Goal: Information Seeking & Learning: Learn about a topic

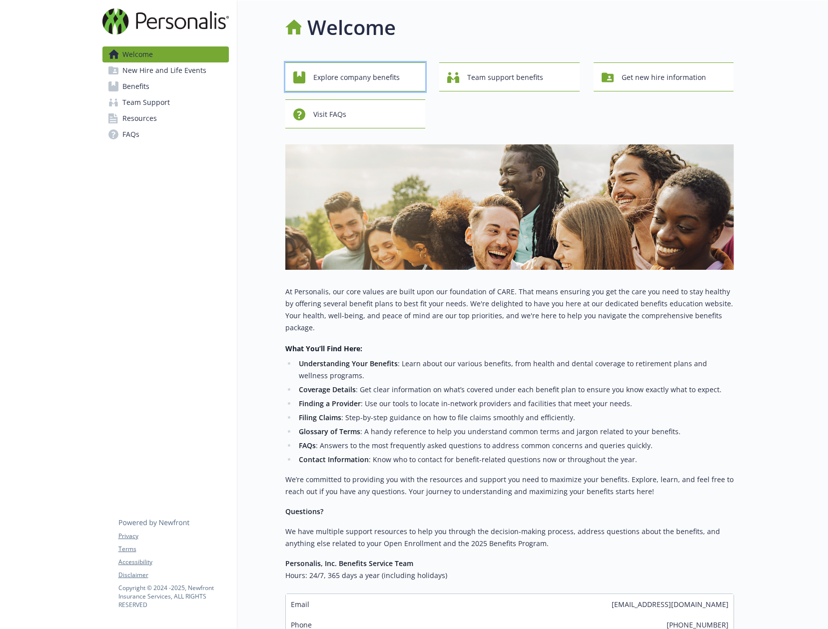
click at [377, 74] on span "Explore company benefits" at bounding box center [356, 77] width 86 height 19
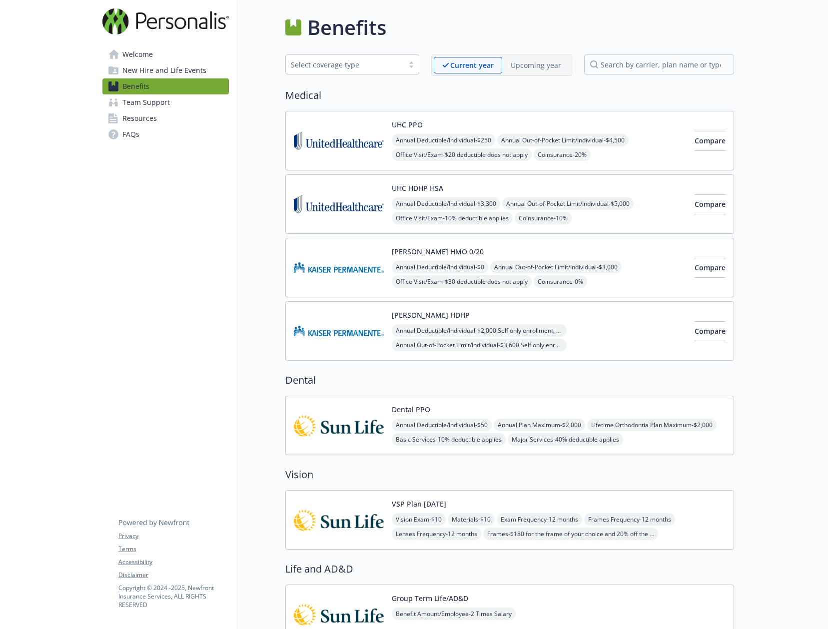
drag, startPoint x: 147, startPoint y: 104, endPoint x: 142, endPoint y: 103, distance: 5.1
click at [147, 104] on span "Team Support" at bounding box center [145, 102] width 47 height 16
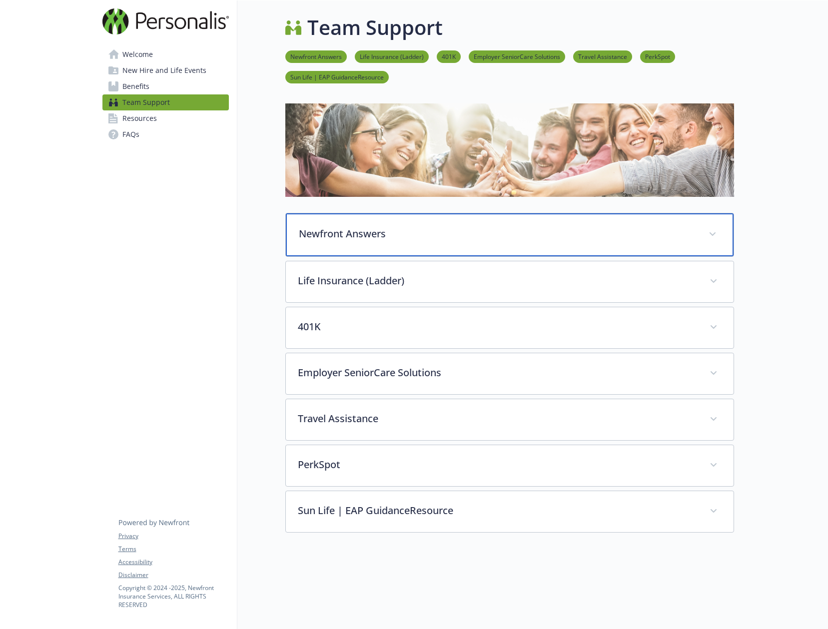
click at [713, 239] on span at bounding box center [713, 234] width 16 height 16
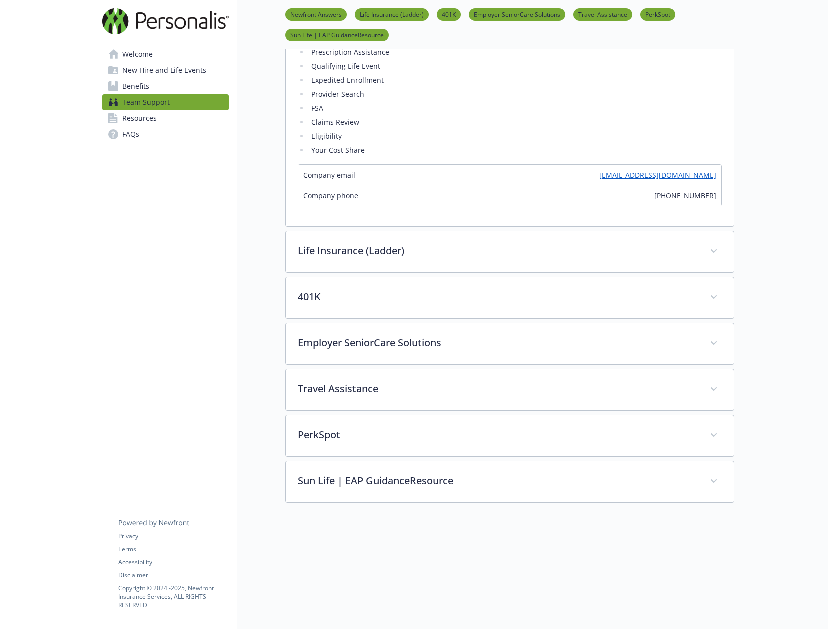
scroll to position [350, 0]
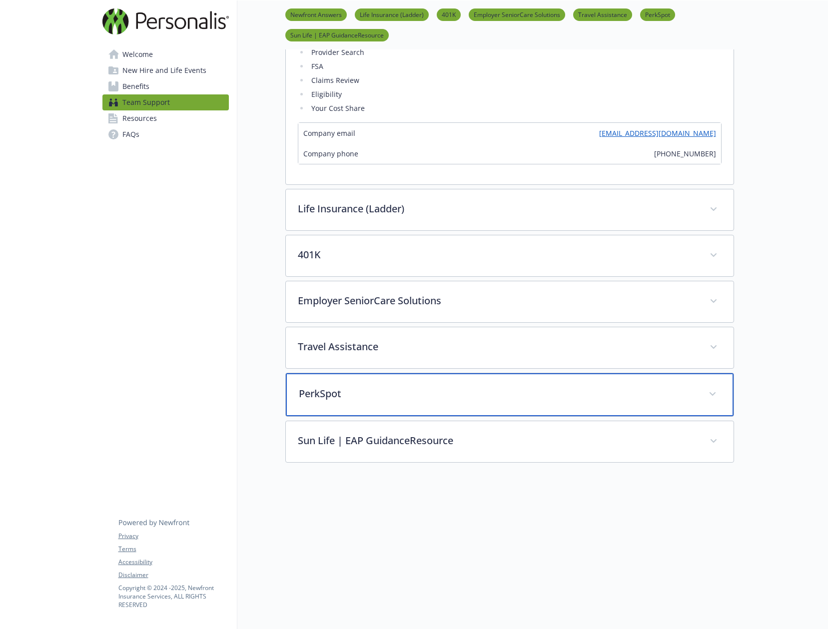
click at [667, 395] on p "PerkSpot" at bounding box center [498, 393] width 398 height 15
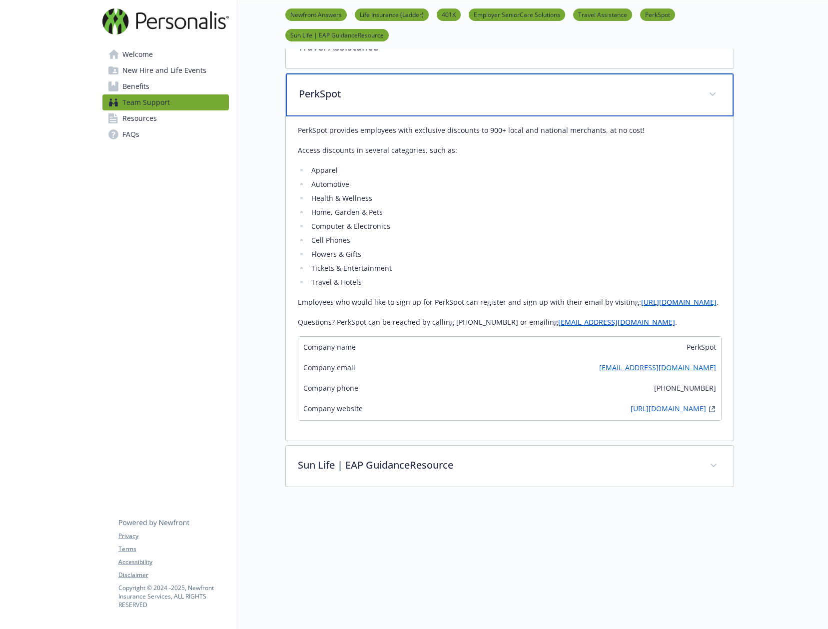
scroll to position [724, 0]
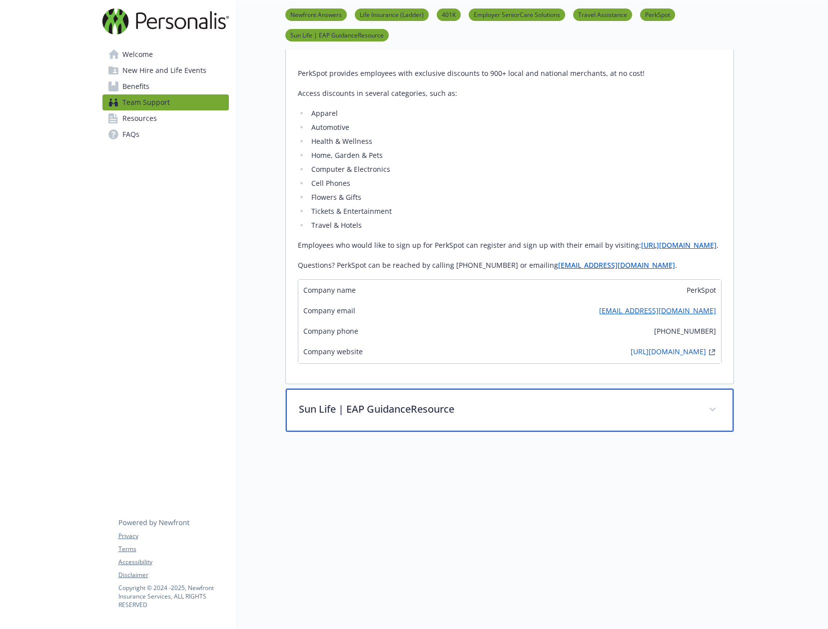
click at [669, 402] on p "Sun Life | EAP GuidanceResource" at bounding box center [498, 409] width 398 height 15
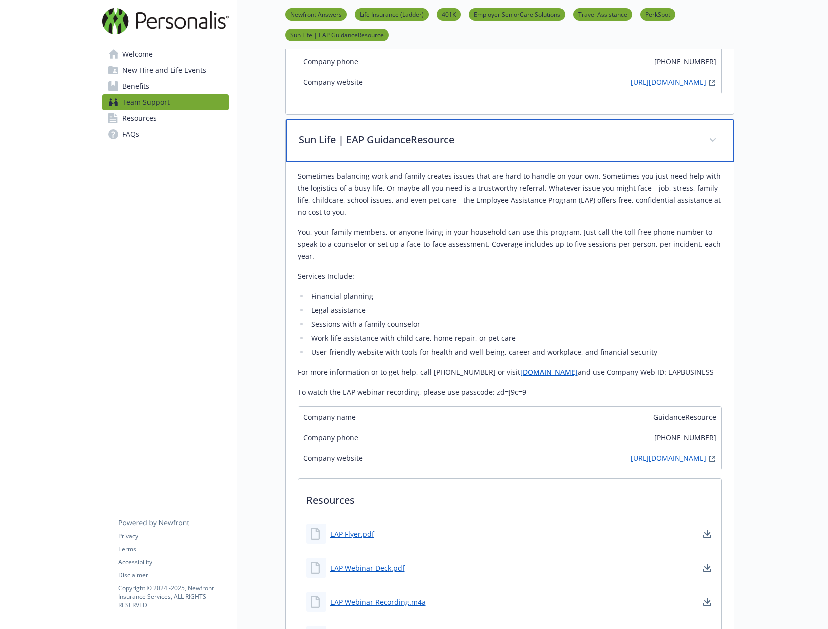
scroll to position [1074, 0]
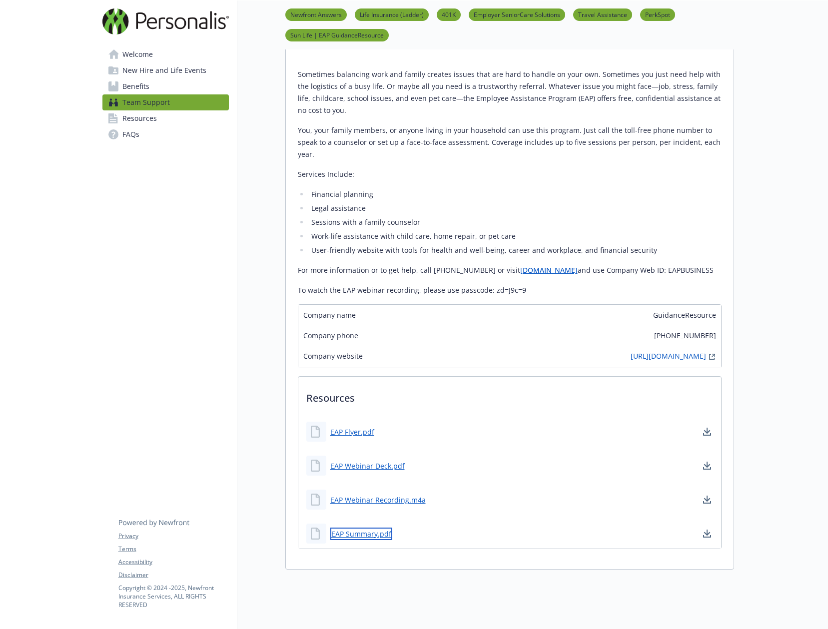
click at [372, 540] on link "EAP Summary.pdf" at bounding box center [361, 534] width 62 height 12
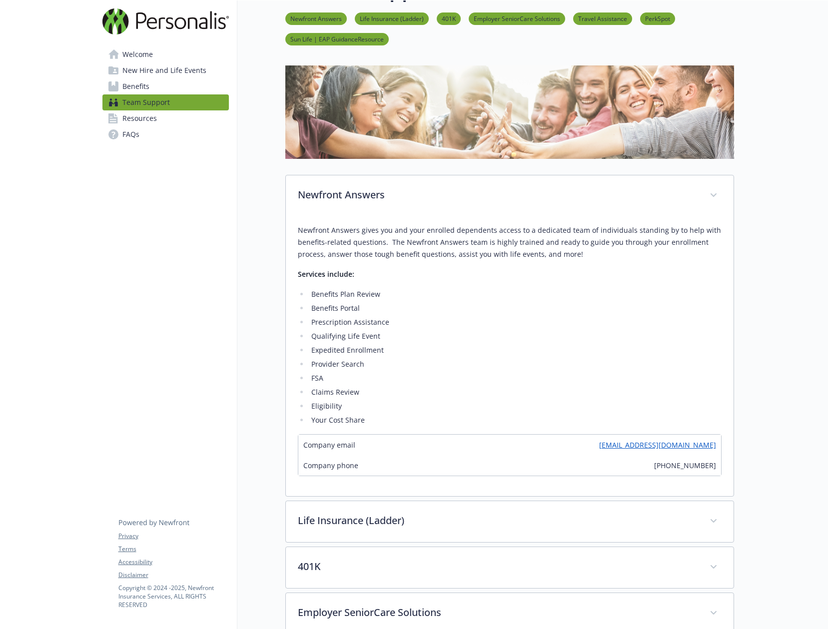
scroll to position [0, 0]
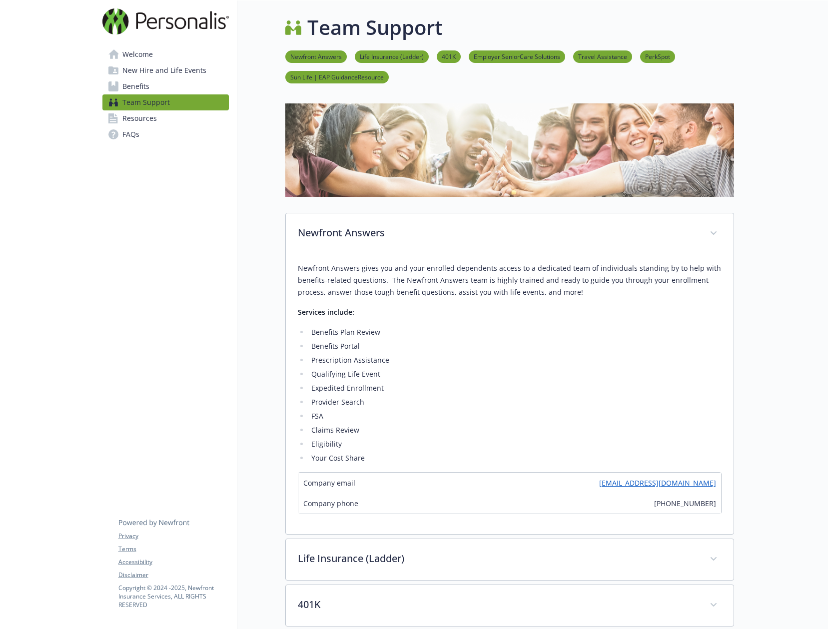
click at [144, 68] on span "New Hire and Life Events" at bounding box center [164, 70] width 84 height 16
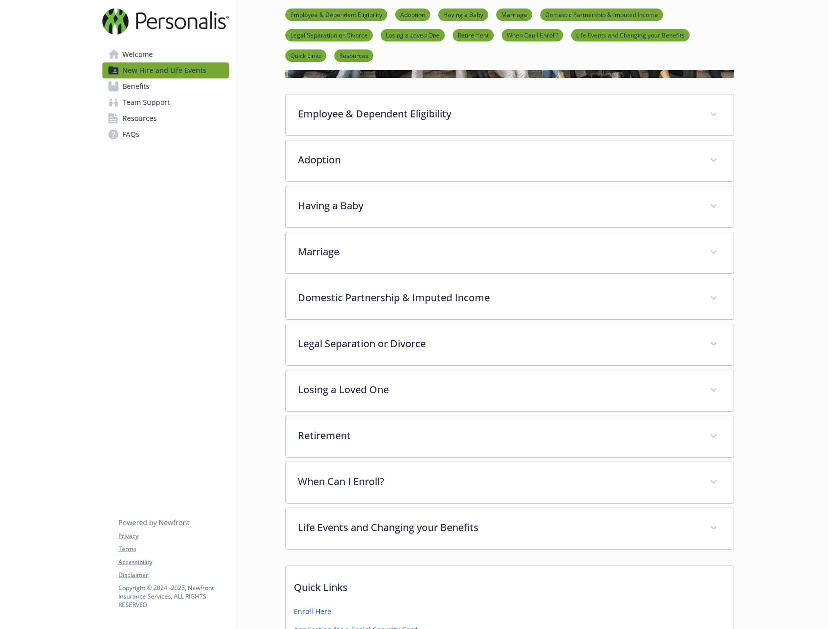
scroll to position [84, 0]
